Goal: Task Accomplishment & Management: Manage account settings

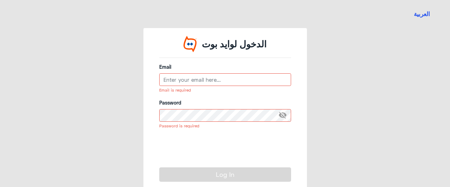
type input "amir.gaafar@ca-egypt.com"
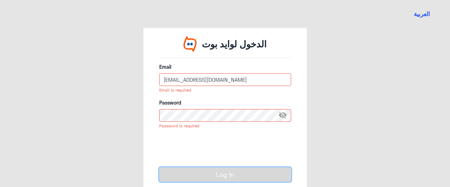
click at [226, 175] on button "Log In" at bounding box center [225, 175] width 132 height 14
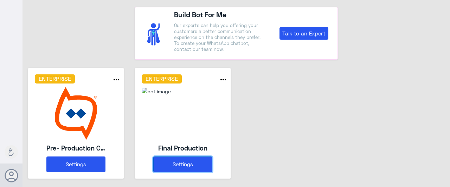
click at [185, 163] on button "Settings" at bounding box center [182, 165] width 59 height 16
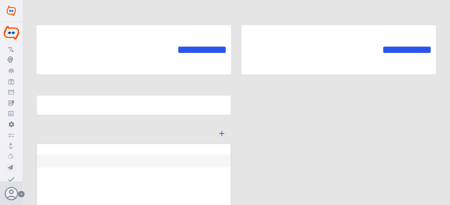
type input "Final Production"
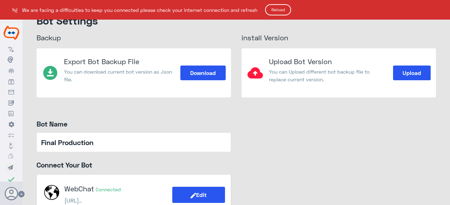
click at [282, 7] on button "Reload" at bounding box center [278, 9] width 26 height 11
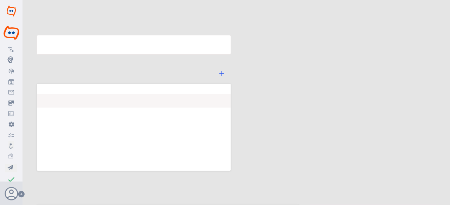
type input "Final Production"
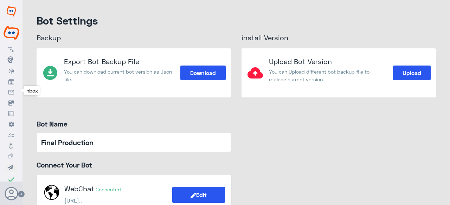
click at [12, 91] on icon at bounding box center [11, 93] width 6 height 6
drag, startPoint x: 12, startPoint y: 91, endPoint x: 145, endPoint y: 113, distance: 134.9
click at [13, 94] on use at bounding box center [11, 92] width 6 height 5
click at [10, 92] on icon at bounding box center [11, 93] width 6 height 6
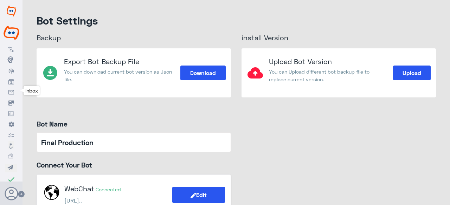
click at [12, 90] on nav-icon at bounding box center [11, 92] width 6 height 6
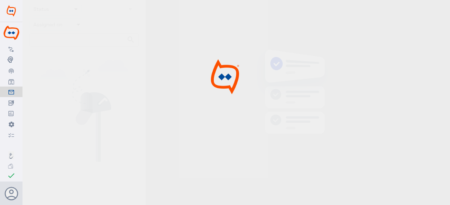
click at [320, 76] on div at bounding box center [225, 104] width 450 height 208
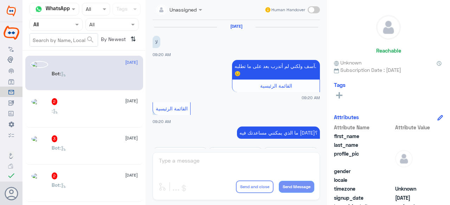
scroll to position [607, 0]
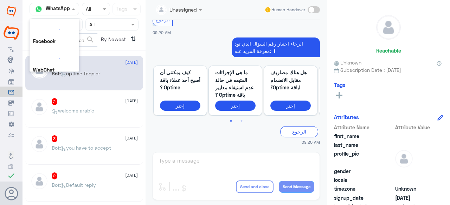
click at [70, 8] on span at bounding box center [74, 8] width 9 height 7
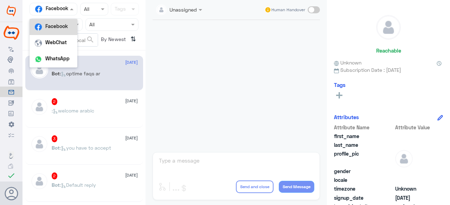
click at [58, 6] on div at bounding box center [53, 9] width 47 height 8
click at [48, 62] on div "WhatsApp" at bounding box center [54, 59] width 48 height 16
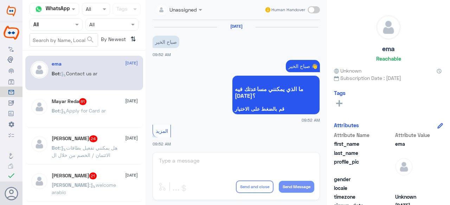
scroll to position [244, 0]
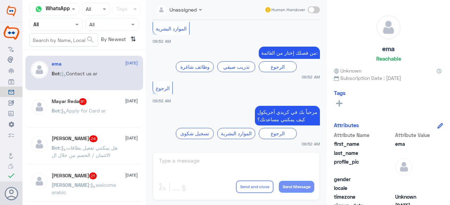
drag, startPoint x: 69, startPoint y: 131, endPoint x: 58, endPoint y: 143, distance: 16.4
click at [67, 132] on div "HOSSAM ALI 24 21 September Bot : هل يمكنني تفعيل بطاقات الائتمان / الخصم من خلا…" at bounding box center [84, 147] width 118 height 35
click at [101, 155] on span ": هل يمكنني تفعيل بطاقات الائتمان / الخصم من خلال ال" at bounding box center [85, 151] width 66 height 13
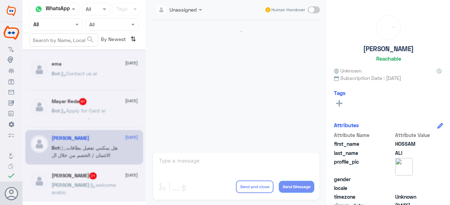
scroll to position [247, 0]
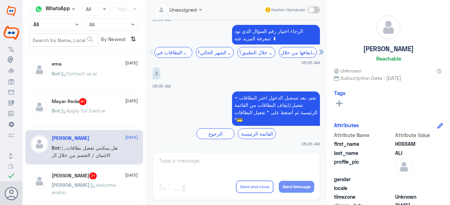
click at [79, 109] on span ": Apply for Card ar" at bounding box center [83, 111] width 46 height 6
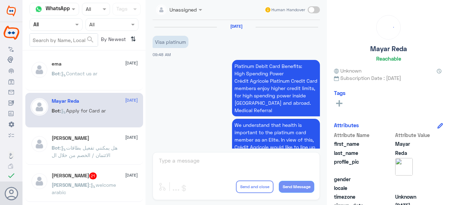
scroll to position [752, 0]
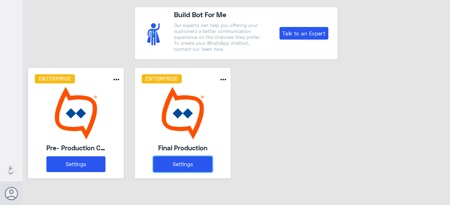
click at [184, 161] on button "Settings" at bounding box center [182, 165] width 59 height 16
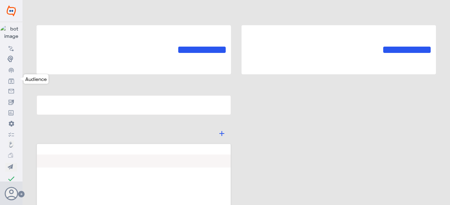
type input "Final Production"
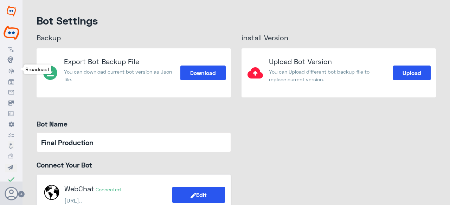
click at [11, 72] on icon at bounding box center [11, 71] width 6 height 6
click at [9, 57] on use at bounding box center [10, 60] width 6 height 6
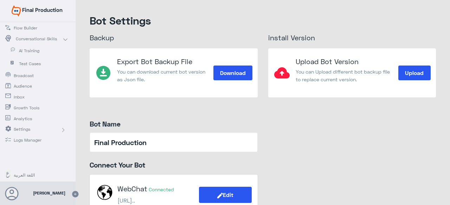
click at [32, 51] on span "AI Training" at bounding box center [39, 51] width 41 height 6
click at [33, 49] on span "AI Training" at bounding box center [39, 51] width 41 height 6
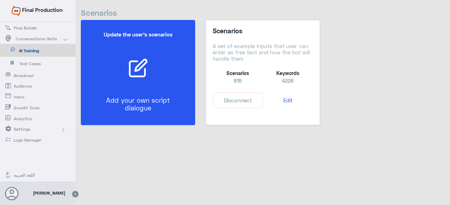
click at [143, 63] on icon at bounding box center [138, 68] width 20 height 20
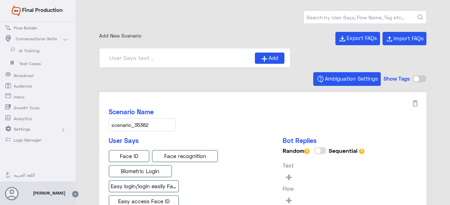
click at [320, 20] on input "text" at bounding box center [364, 17] width 122 height 13
paste input "scenario_35361"
type input "scenario_35361"
type input "Face ID AR"
type input "Instapay EN"
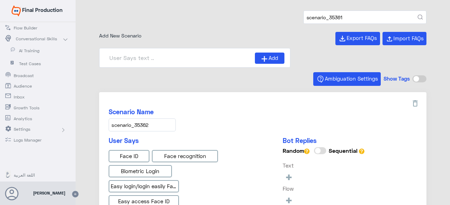
type input "Face ID En"
type input "Instapay AR"
type input "IBAN AR"
type input "scenario_35361"
click at [417, 15] on button "submit" at bounding box center [419, 17] width 5 height 5
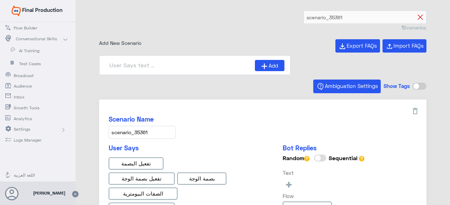
click at [418, 17] on icon at bounding box center [419, 17] width 5 height 5
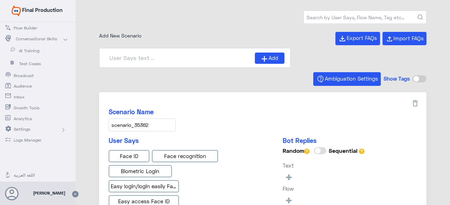
click at [350, 16] on input "text" at bounding box center [364, 17] width 122 height 13
paste input "scenario_85"
type input "scenario_85"
type input "Instapay EN"
type input "Instapay AR"
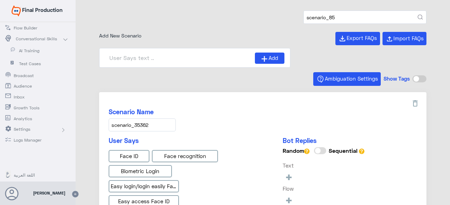
type input "Face ID En"
type input "IBAN AR"
type input "scenario_85"
click at [417, 15] on button "submit" at bounding box center [419, 17] width 5 height 5
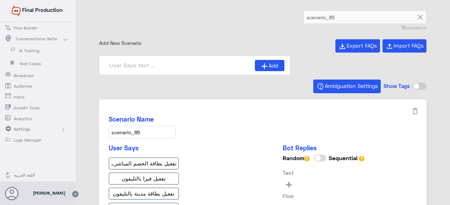
type input "كيف يمكنني تفعيل بطاقتي ؟_ar"
click at [419, 15] on icon at bounding box center [419, 17] width 5 height 5
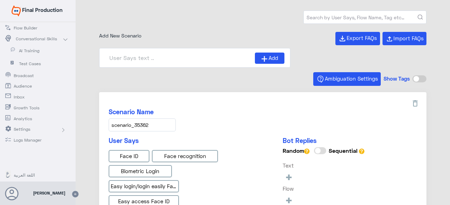
click at [328, 13] on input "text" at bounding box center [364, 17] width 122 height 13
type input "IBAN AR"
type input "Instapay EN"
type input "Face ID AR"
type input "Instapay AR"
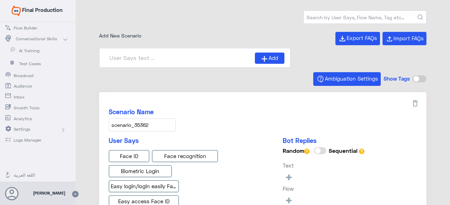
type input "Face ID En"
paste input "scenario_113"
type input "scenario_113"
click at [417, 15] on button "submit" at bounding box center [419, 17] width 5 height 5
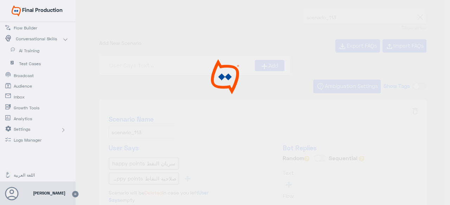
type input "ما هي صلاحية النقاط ؟"
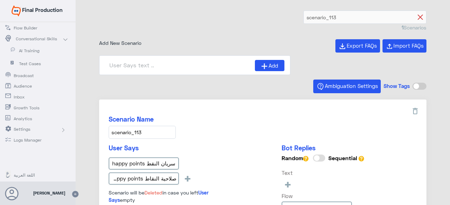
click at [417, 17] on icon at bounding box center [419, 17] width 5 height 5
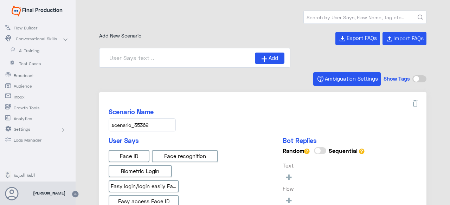
click at [320, 18] on input "text" at bounding box center [364, 17] width 122 height 13
type input "Instapay AR"
type input "Face ID En"
type input "IBAN AR"
type input "Face ID AR"
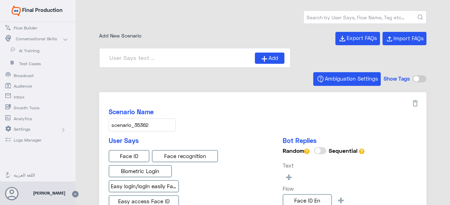
type input "Instapay EN"
paste input "scenario_748"
type input "scenario_748"
click at [417, 15] on button "submit" at bounding box center [419, 17] width 5 height 5
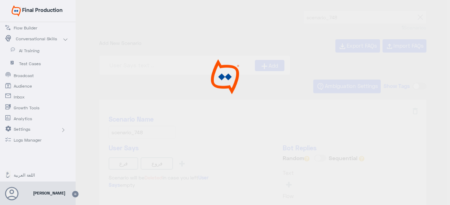
type input "Choose branch ar"
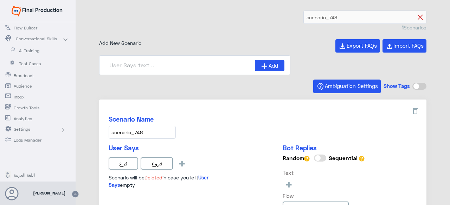
click at [417, 16] on icon at bounding box center [419, 17] width 5 height 5
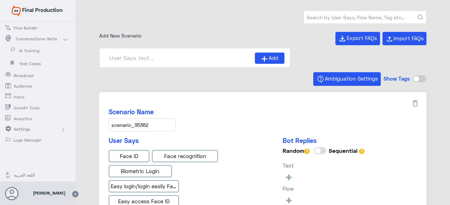
click at [350, 17] on input "text" at bounding box center [364, 17] width 122 height 13
paste input "scenario_35356"
type input "scenario_35356"
type input "Face ID AR"
type input "IBAN AR"
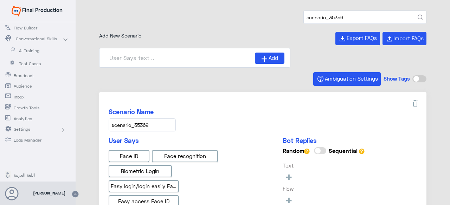
type input "Face ID En"
type input "Instapay AR"
type input "Instapay EN"
type input "scenario_35356"
click at [417, 15] on button "submit" at bounding box center [419, 17] width 5 height 5
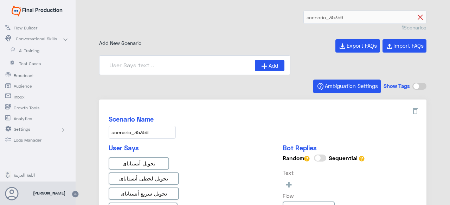
click at [418, 17] on icon at bounding box center [419, 17] width 5 height 5
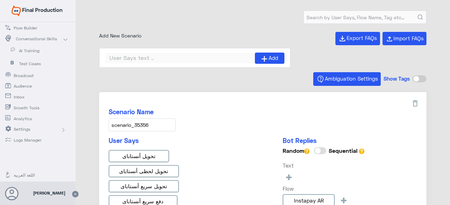
click at [349, 9] on div "1 Scenarios Add New Scenario Export FAQs Import FAQs Add Ambiguation Settings S…" at bounding box center [263, 104] width 374 height 208
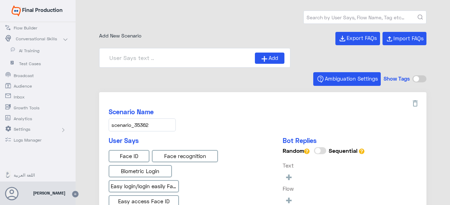
click at [348, 16] on input "text" at bounding box center [364, 17] width 122 height 13
paste input "scenario_35361"
type input "scenario_35361"
type input "Instapay EN"
type input "Face ID En"
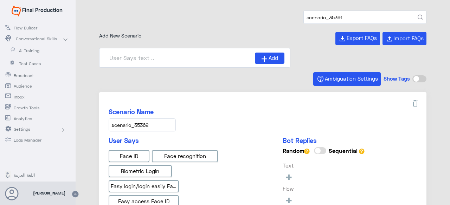
type input "Face ID AR"
type input "IBAN AR"
type input "scenario_35361"
click at [417, 15] on button "submit" at bounding box center [419, 17] width 5 height 5
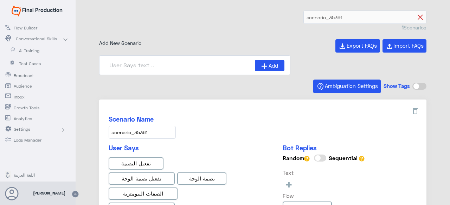
click at [418, 18] on icon at bounding box center [419, 17] width 5 height 5
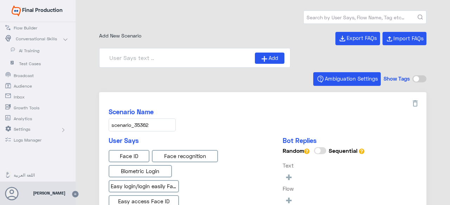
click at [329, 14] on input "text" at bounding box center [364, 17] width 122 height 13
paste input "scenario_491"
type input "scenario_491"
type input "Face ID En"
type input "Instapay EN"
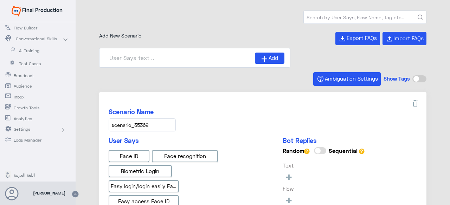
type input "IBAN AR"
type input "Instapay AR"
type input "scenario_491"
click at [417, 15] on button "submit" at bounding box center [419, 17] width 5 height 5
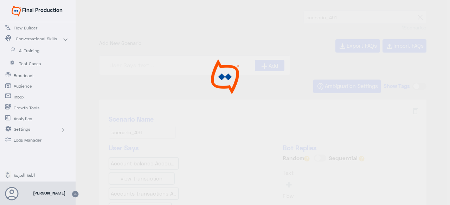
type input "general account inquiry"
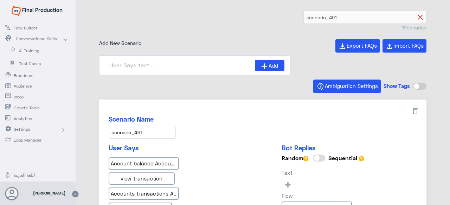
click at [419, 18] on icon at bounding box center [419, 17] width 5 height 5
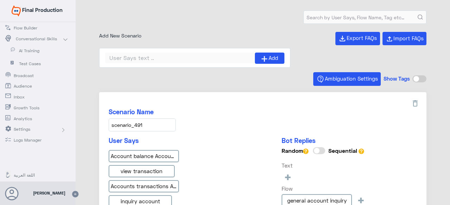
click at [348, 16] on input "text" at bounding box center [364, 17] width 122 height 13
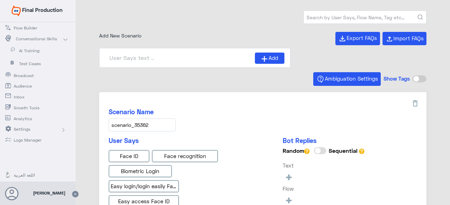
click at [348, 16] on input "text" at bounding box center [364, 17] width 122 height 13
paste input "scenario_535"
type input "scenario_535"
type input "Face ID En"
type input "Face ID AR"
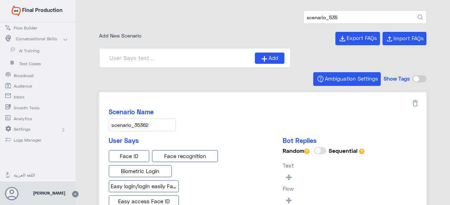
type input "Instapay EN"
type input "Instapay AR"
type input "IBAN AR"
type input "scenario_535"
click at [417, 15] on button "submit" at bounding box center [419, 17] width 5 height 5
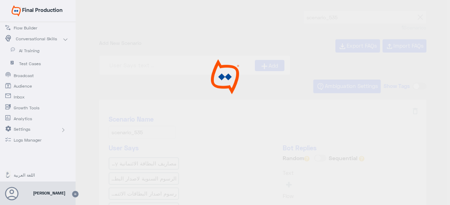
type input "ما هي رسوم اصدار البطاقات الائتمان إنفنيت؟"
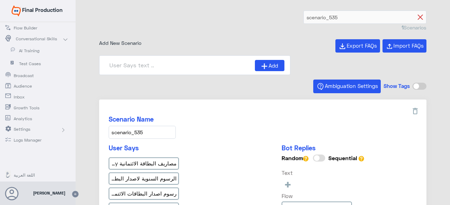
click at [417, 17] on icon at bounding box center [419, 17] width 5 height 5
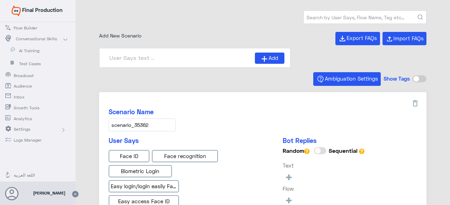
click at [336, 18] on input "text" at bounding box center [364, 17] width 122 height 13
type input "Face ID AR"
type input "IBAN AR"
type input "Instapay AR"
type input "Face ID En"
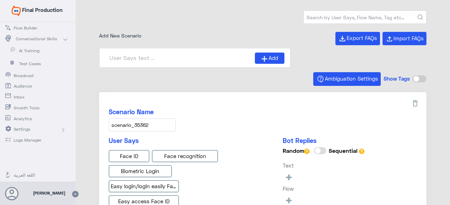
type input "Instapay EN"
paste input "scenario_35361"
type input "scenario_35361"
click at [417, 15] on button "submit" at bounding box center [419, 17] width 5 height 5
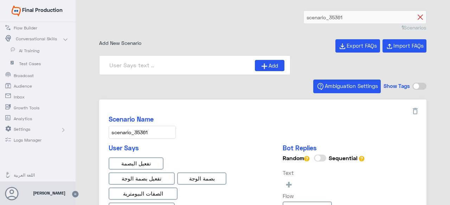
click at [419, 15] on icon at bounding box center [419, 17] width 5 height 5
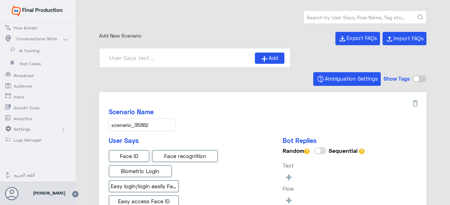
click at [343, 18] on input "text" at bounding box center [364, 17] width 122 height 13
type input "Instapay AR"
type input "IBAN AR"
type input "Instapay EN"
type input "Face ID En"
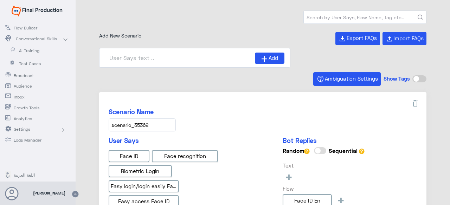
paste input "scenario_266"
type input "scenario_266"
click at [417, 15] on button "submit" at bounding box center [419, 17] width 5 height 5
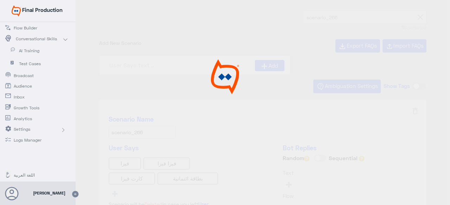
type input "Apply for Card ar"
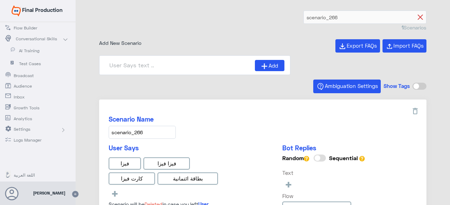
click at [417, 18] on icon at bounding box center [419, 17] width 5 height 5
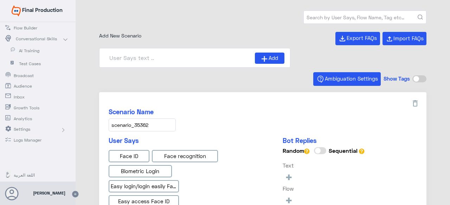
click at [337, 18] on input "text" at bounding box center [364, 17] width 122 height 13
type input "Face ID AR"
type input "Instapay AR"
type input "Face ID En"
type input "Instapay EN"
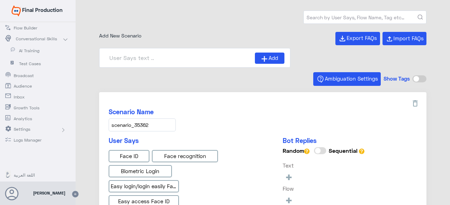
paste input "scenario_744"
type input "scenario_744"
type input "IBAN AR"
type input "scenario_744"
click at [417, 15] on button "submit" at bounding box center [419, 17] width 5 height 5
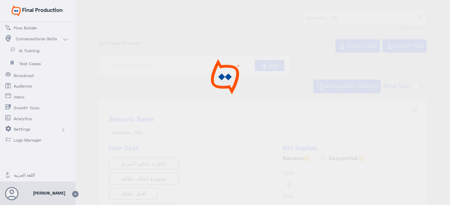
type input "general أيقاف بطاقة ائتمان"
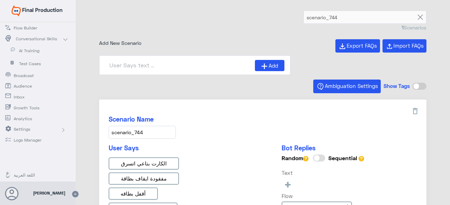
drag, startPoint x: 419, startPoint y: 18, endPoint x: 389, endPoint y: 14, distance: 30.4
click at [420, 18] on icon at bounding box center [419, 17] width 5 height 5
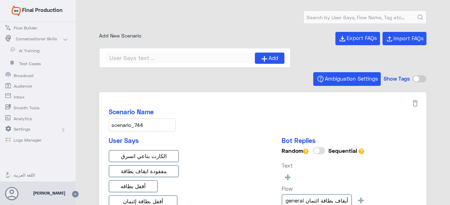
click at [372, 17] on input "text" at bounding box center [364, 17] width 122 height 13
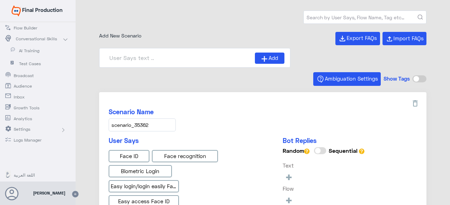
type input "Face ID AR"
type input "IBAN AR"
type input "Instapay EN"
type input "Face ID En"
type input "Instapay AR"
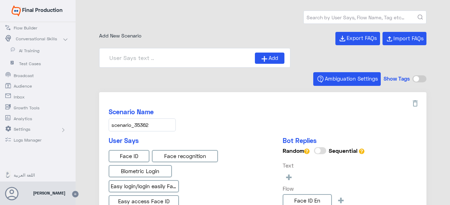
paste input "scenario_93"
type input "scenario_93"
click at [417, 15] on button "submit" at bounding box center [419, 17] width 5 height 5
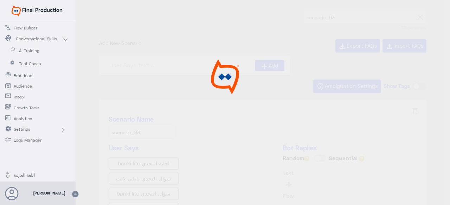
type input "نسيت إجابتي على سؤال التحدي؟"
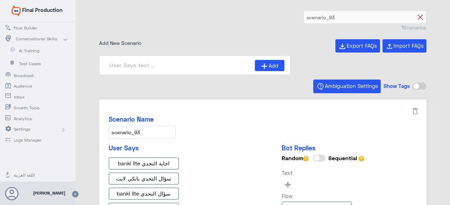
click at [417, 19] on icon at bounding box center [419, 17] width 5 height 5
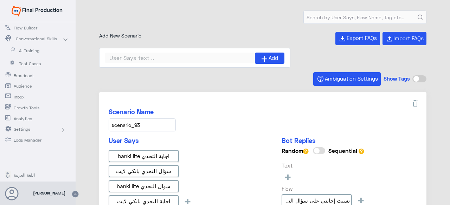
click at [352, 18] on input "text" at bounding box center [364, 17] width 122 height 13
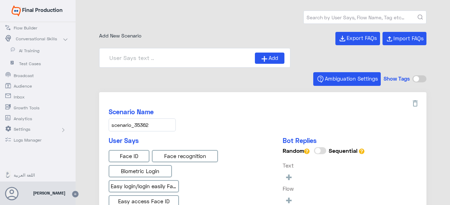
paste input "scenario_752"
type input "scenario_752"
type input "Instapay EN"
type input "Face ID En"
type input "IBAN AR"
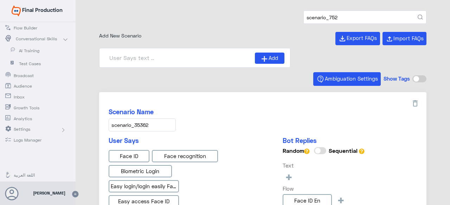
type input "scenario_752"
click at [417, 15] on button "submit" at bounding box center [419, 17] width 5 height 5
type input "Face ID AR"
type input "Instapay AR"
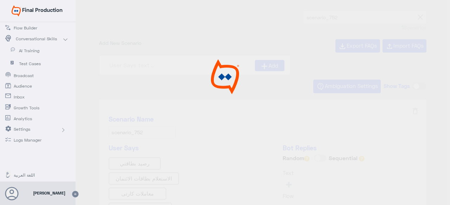
type input "general الاستعلام عن بطاقات الائتمان"
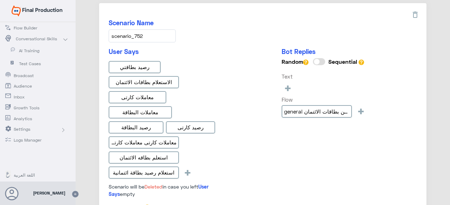
scroll to position [105, 0]
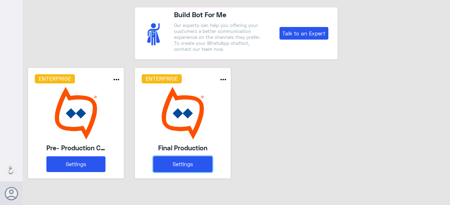
click at [178, 160] on button "Settings" at bounding box center [182, 165] width 59 height 16
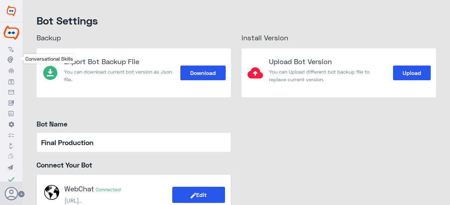
click at [8, 58] on use at bounding box center [10, 60] width 6 height 6
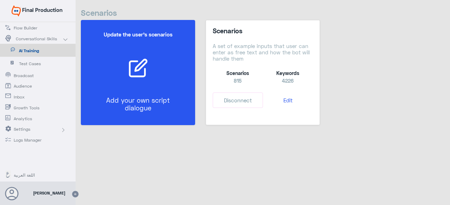
click at [182, 76] on div at bounding box center [137, 68] width 95 height 20
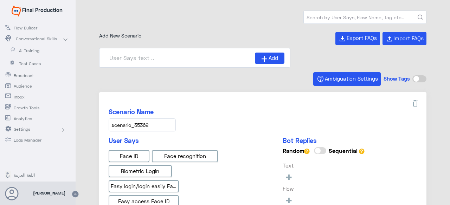
type input "IBAN AR"
type input "Face ID En"
type input "Face ID AR"
type input "Instapay EN"
type input "Instapay AR"
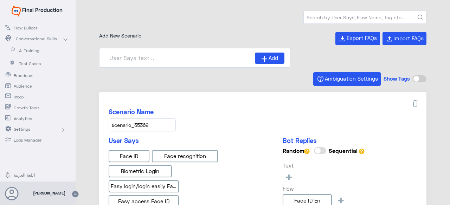
click at [329, 17] on input "text" at bounding box center [364, 17] width 122 height 13
paste input "scenario_35361"
type input "scenario_35361"
click at [417, 15] on button "submit" at bounding box center [419, 17] width 5 height 5
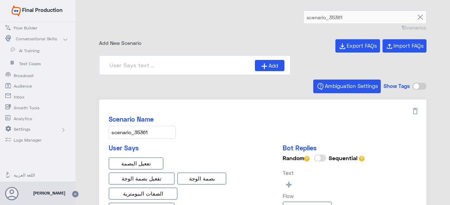
click at [19, 26] on span "Flow Builder" at bounding box center [34, 28] width 41 height 6
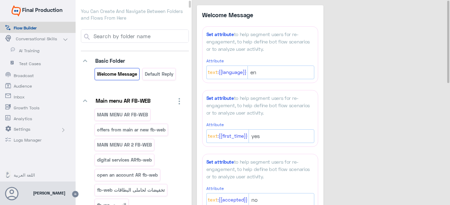
click at [126, 40] on input at bounding box center [140, 36] width 96 height 13
type input "instapay"
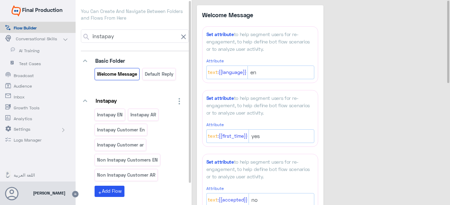
scroll to position [25, 0]
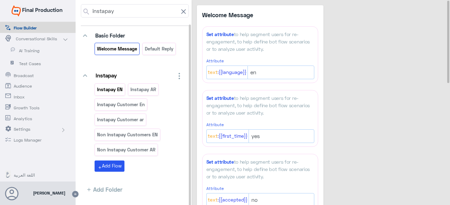
click at [107, 88] on p "Instapay EN" at bounding box center [110, 90] width 27 height 8
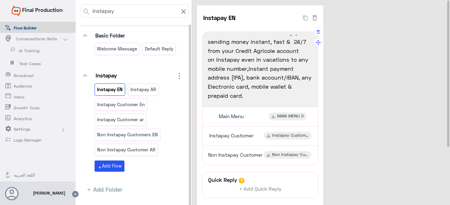
scroll to position [46, 0]
click at [134, 149] on p "Non Instapay Customer AR" at bounding box center [126, 150] width 59 height 8
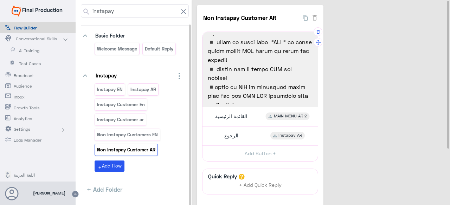
scroll to position [270, 0]
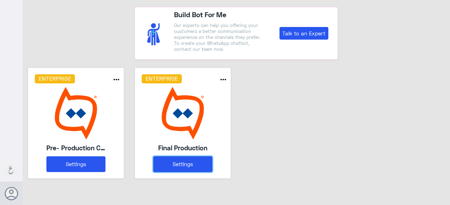
click at [179, 164] on button "Settings" at bounding box center [182, 165] width 59 height 16
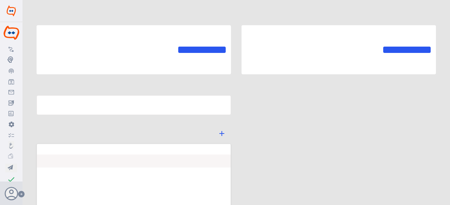
type input "Final Production"
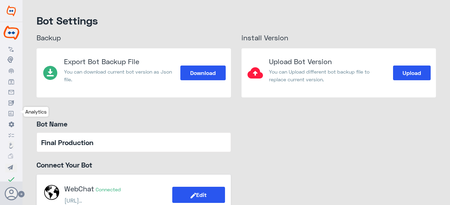
click at [11, 113] on use at bounding box center [10, 113] width 5 height 5
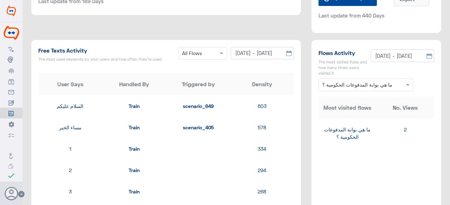
scroll to position [808, 0]
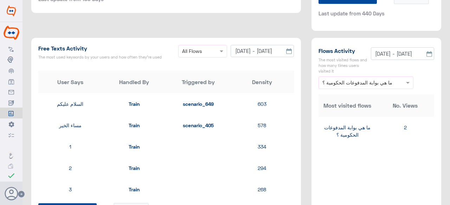
click at [218, 50] on span at bounding box center [222, 50] width 9 height 7
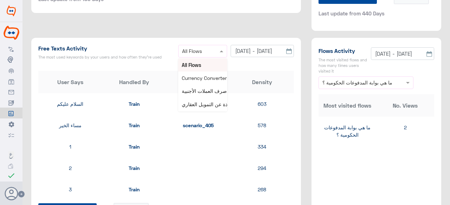
click at [218, 50] on span at bounding box center [222, 50] width 9 height 7
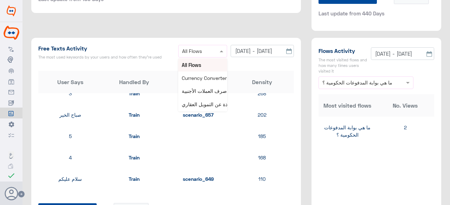
scroll to position [105, 0]
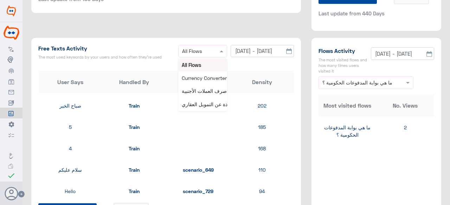
click at [307, 113] on div "Flows Activity The most visited flows and how many times users visited it [DATE…" at bounding box center [376, 157] width 140 height 238
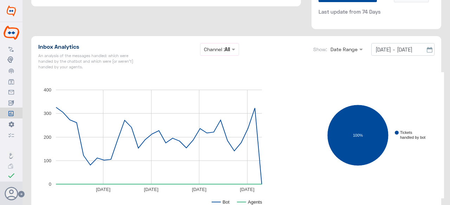
scroll to position [1054, 0]
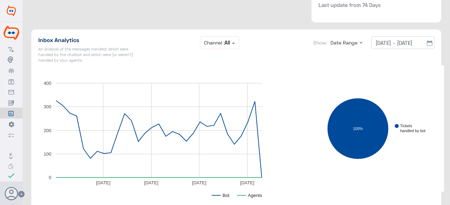
click at [230, 42] on span at bounding box center [234, 42] width 9 height 7
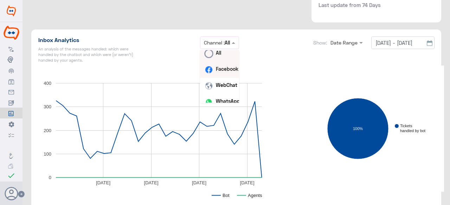
scroll to position [12, 0]
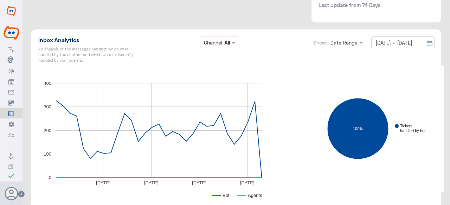
click at [270, 61] on div "Inbox Analytics An analysis of the messages handled: which were handled by the …" at bounding box center [235, 51] width 395 height 29
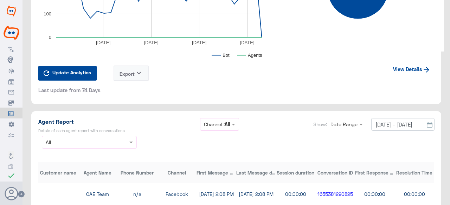
scroll to position [1264, 0]
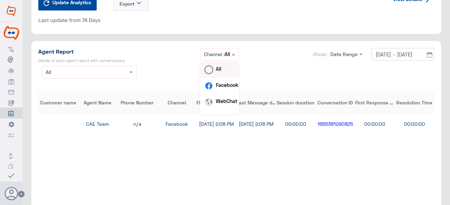
click at [230, 51] on span at bounding box center [234, 54] width 9 height 7
click at [274, 63] on div "Agent Report Details of each agent report with conversations Channel Channel : …" at bounding box center [235, 57] width 395 height 18
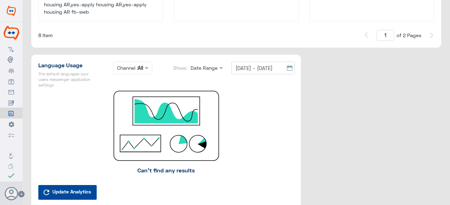
scroll to position [2012, 0]
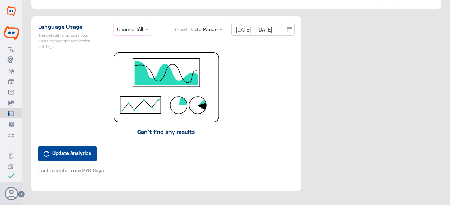
click at [143, 29] on span at bounding box center [147, 29] width 9 height 7
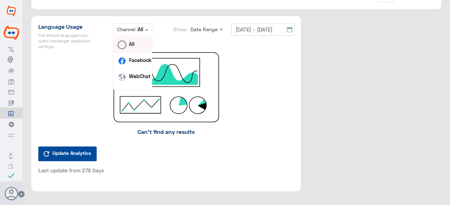
click at [143, 29] on span at bounding box center [147, 29] width 9 height 7
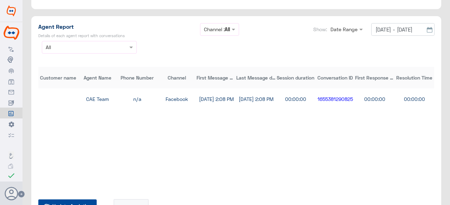
scroll to position [1274, 0]
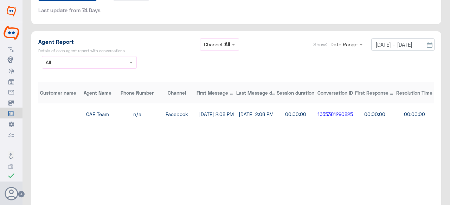
click at [230, 46] on span at bounding box center [234, 44] width 9 height 7
click at [273, 44] on div "Agent Report Details of each agent report with conversations Channel Channel : …" at bounding box center [235, 47] width 395 height 18
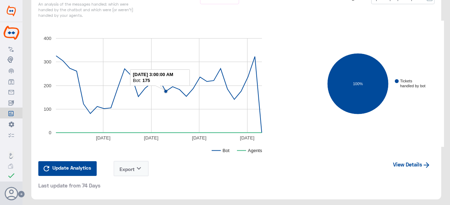
scroll to position [1028, 0]
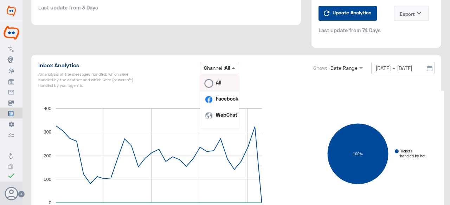
click at [233, 67] on span at bounding box center [233, 68] width 4 height 2
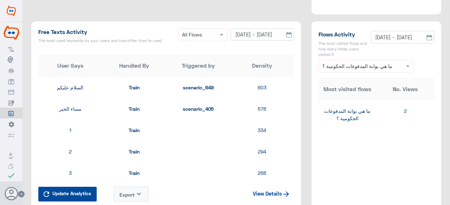
scroll to position [818, 0]
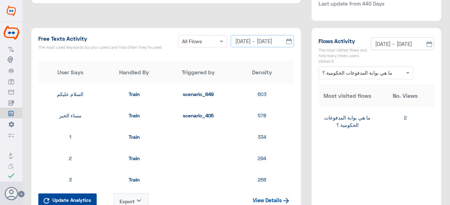
click at [255, 42] on input "[DATE] - [DATE]" at bounding box center [261, 41] width 63 height 13
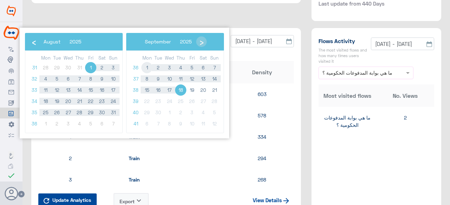
click at [145, 66] on span "1" at bounding box center [146, 67] width 11 height 11
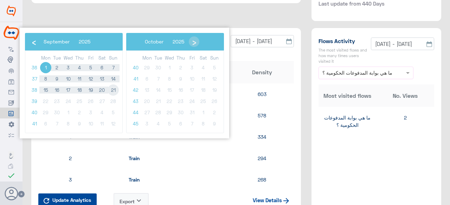
click at [114, 90] on span "21" at bounding box center [112, 90] width 11 height 11
type input "[DATE] - [DATE]"
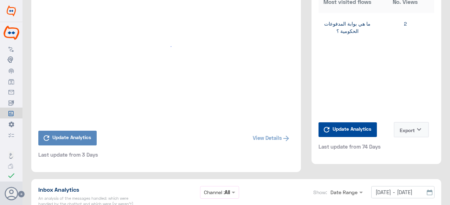
scroll to position [923, 0]
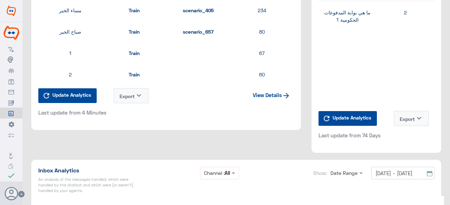
type input "[DATE] - [DATE]"
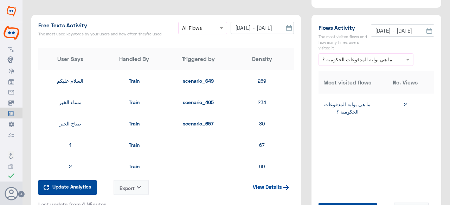
scroll to position [870, 0]
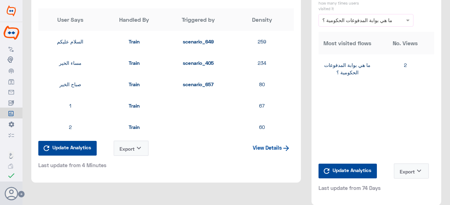
click at [144, 146] on button "Export keyboard_arrow_down" at bounding box center [130, 148] width 35 height 15
click at [123, 165] on span "CSV" at bounding box center [122, 166] width 9 height 7
